Goal: Entertainment & Leisure: Consume media (video, audio)

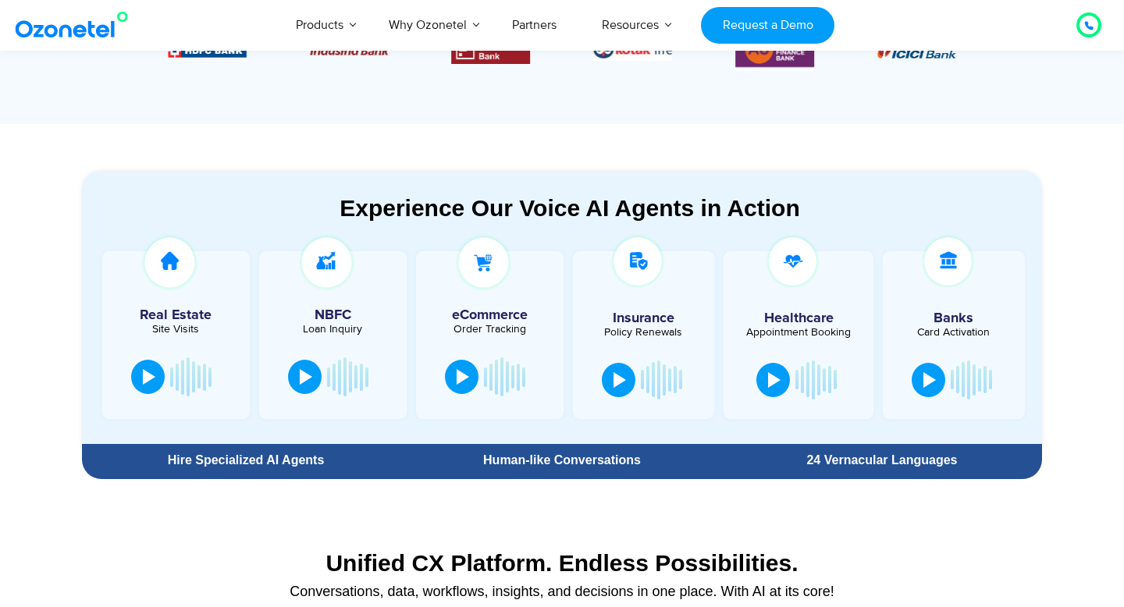
scroll to position [750, 0]
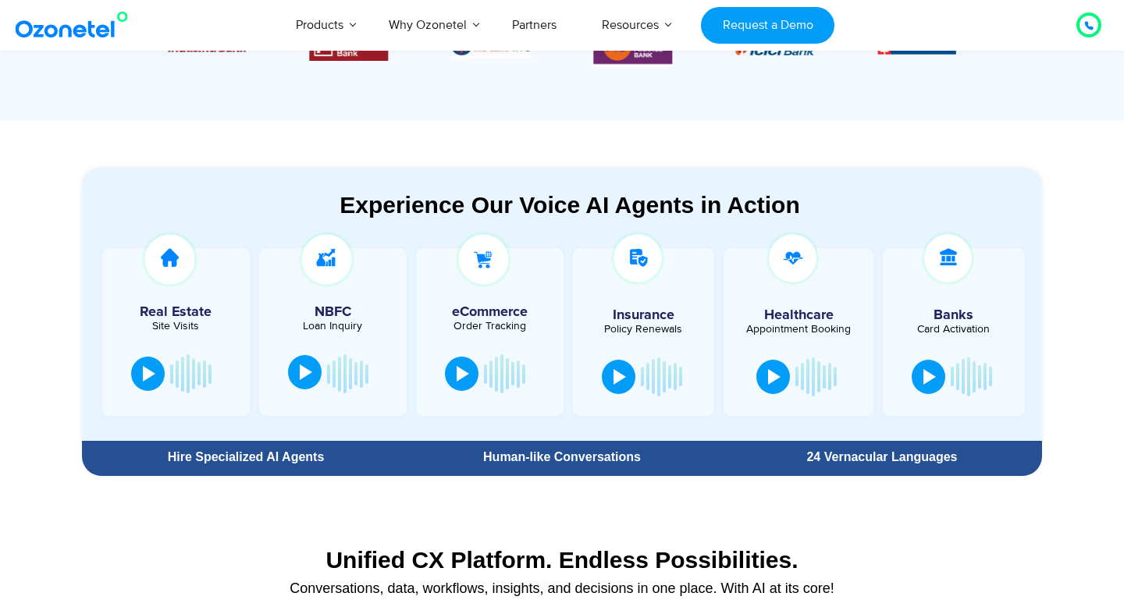
click at [312, 369] on button at bounding box center [305, 372] width 34 height 34
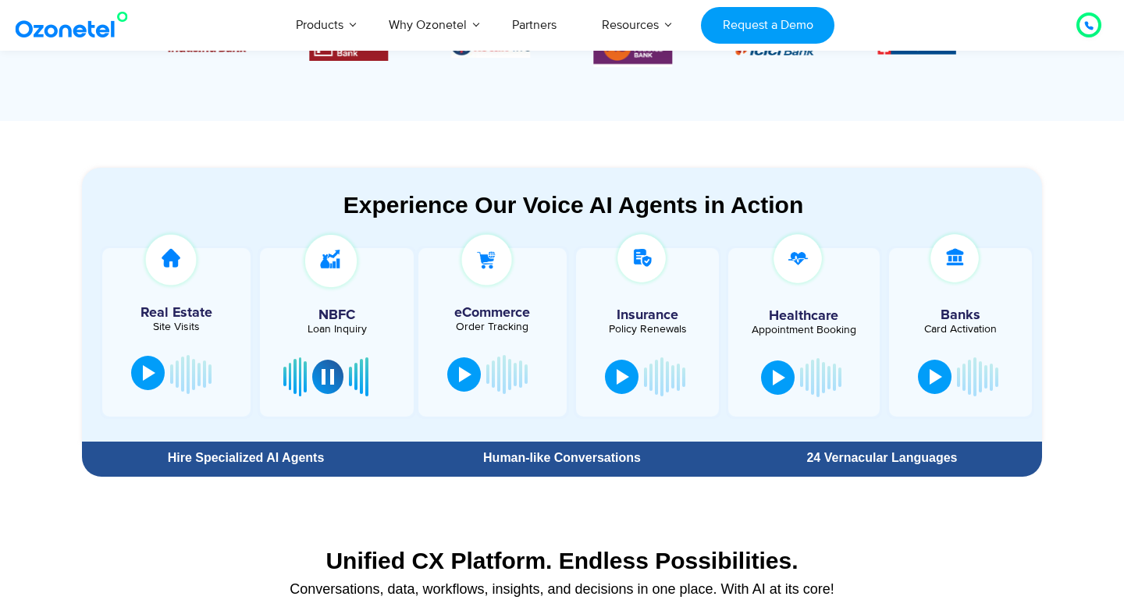
click at [146, 367] on div at bounding box center [149, 373] width 12 height 16
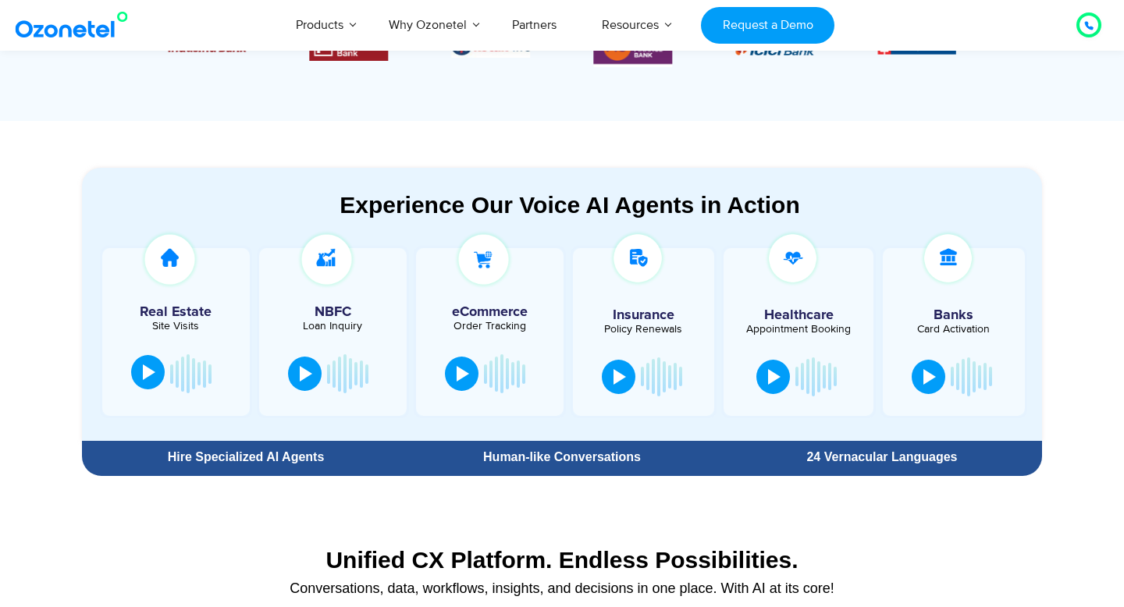
click at [148, 363] on button at bounding box center [148, 372] width 34 height 34
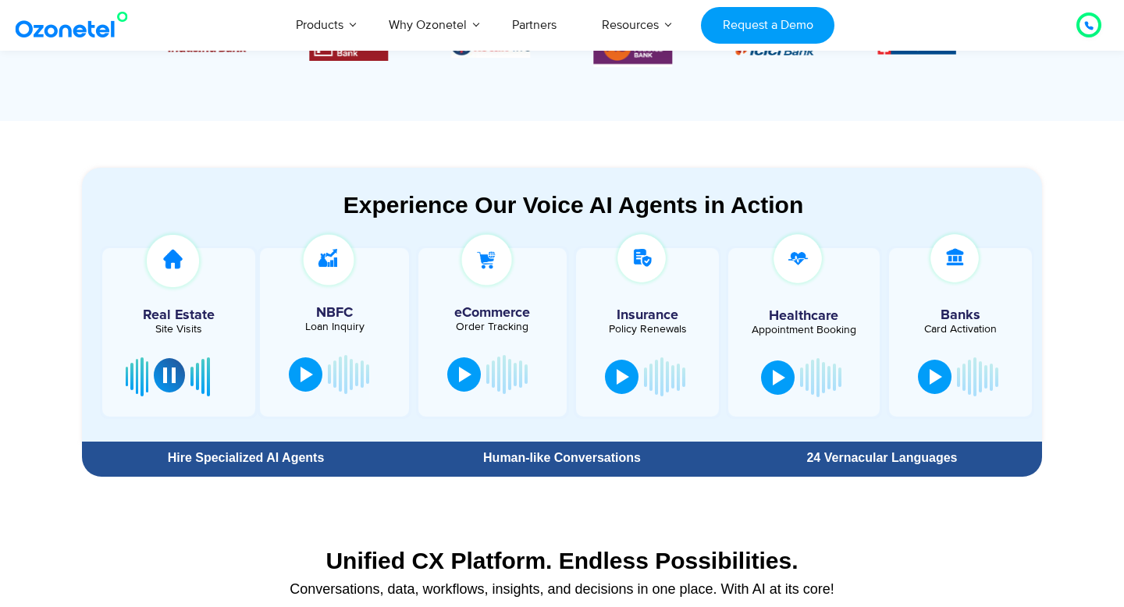
click at [172, 372] on div at bounding box center [169, 376] width 12 height 16
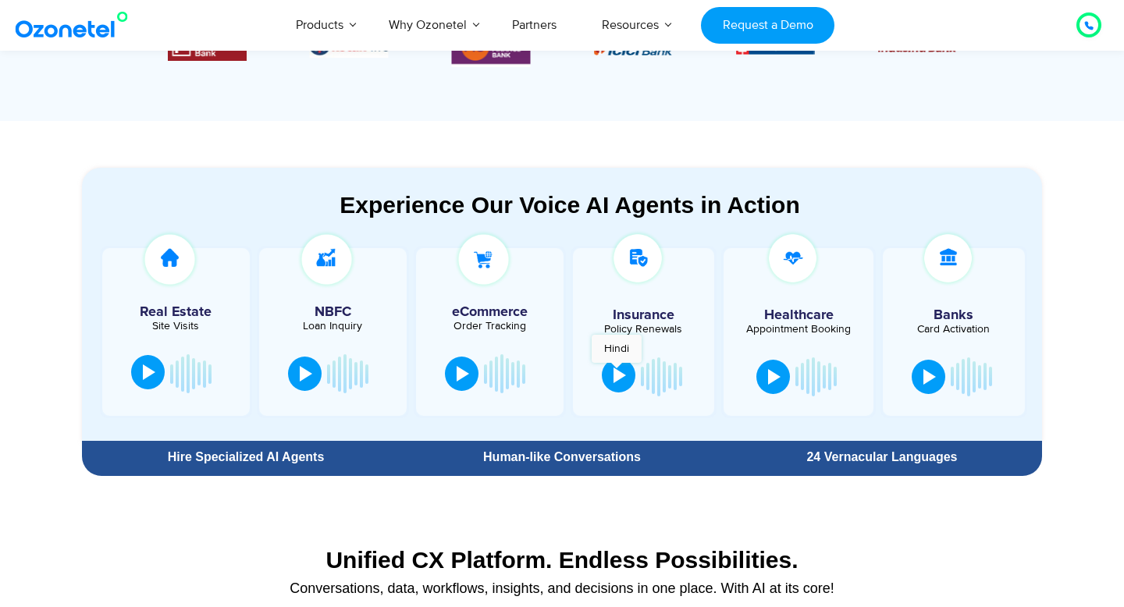
click at [616, 371] on div at bounding box center [619, 376] width 12 height 16
click at [620, 371] on div at bounding box center [619, 376] width 12 height 16
click at [610, 374] on button at bounding box center [619, 375] width 34 height 34
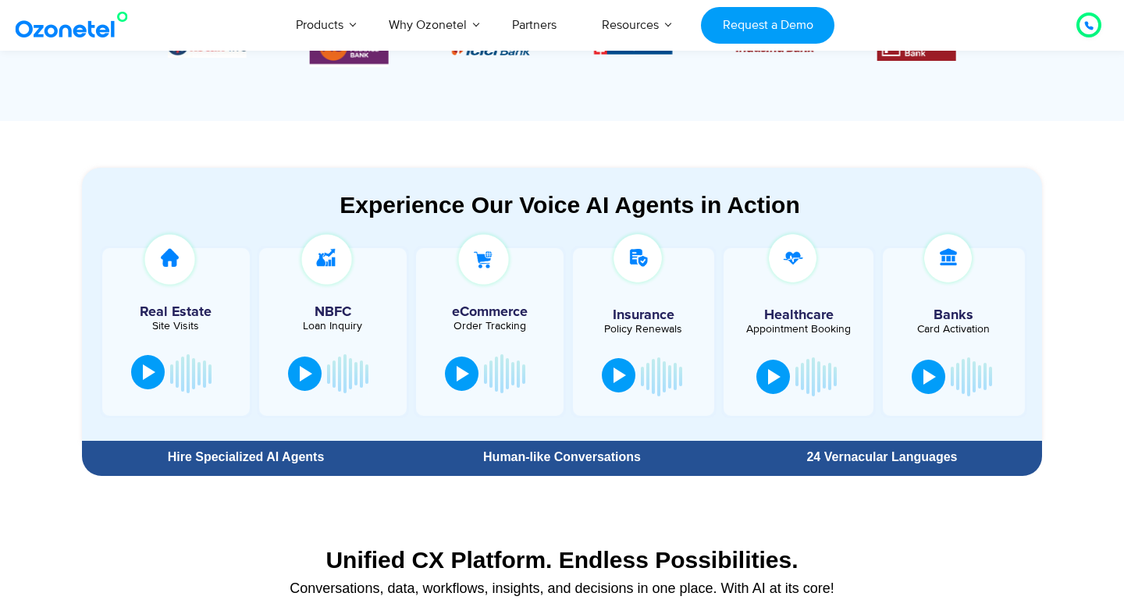
click at [610, 374] on button at bounding box center [619, 375] width 34 height 34
click at [766, 375] on button at bounding box center [773, 375] width 34 height 34
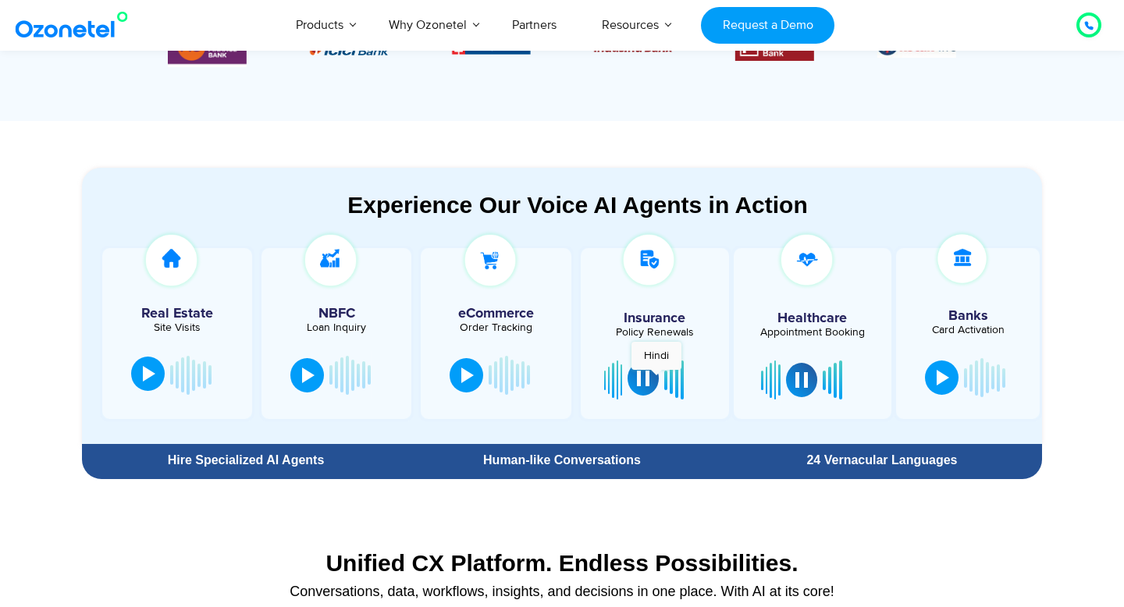
click at [654, 378] on button at bounding box center [642, 378] width 31 height 34
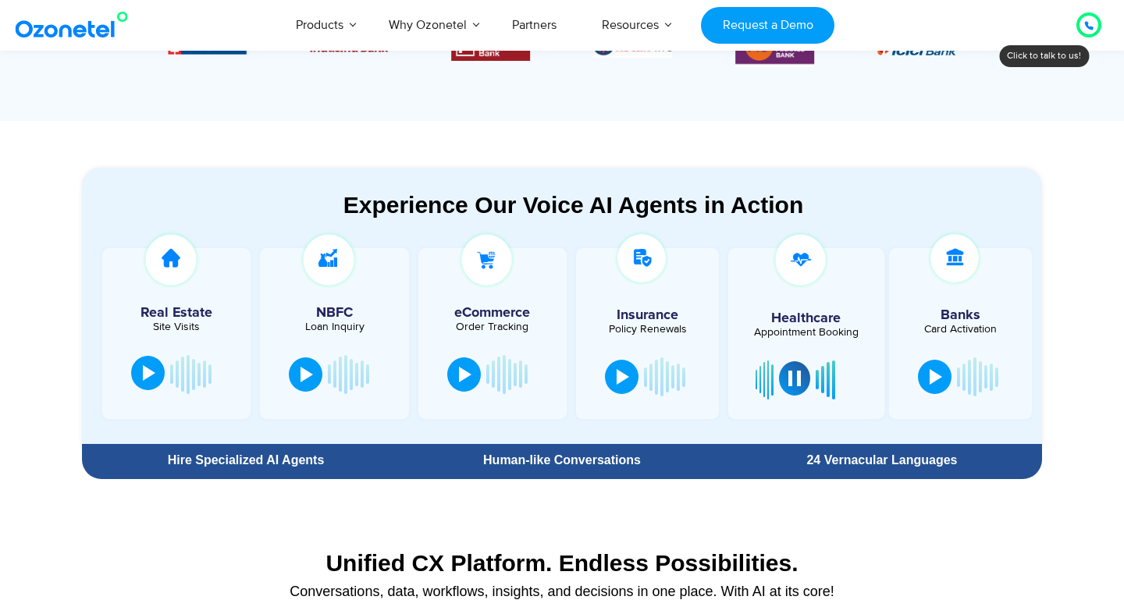
click at [791, 378] on div at bounding box center [794, 379] width 12 height 16
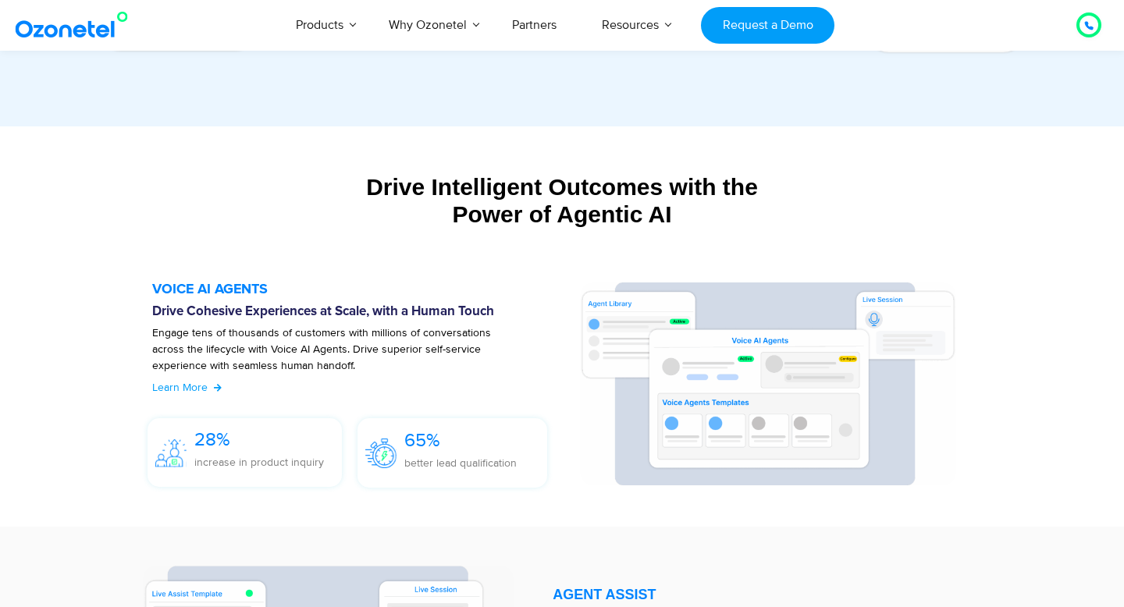
scroll to position [1274, 0]
